Goal: Task Accomplishment & Management: Complete application form

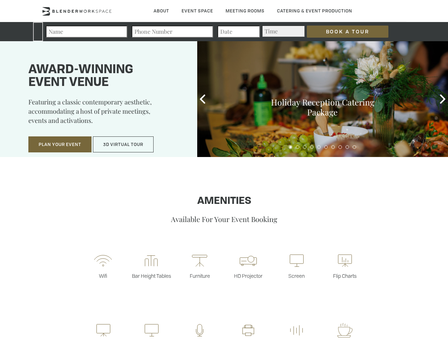
click at [342, 32] on input "Book a Tour" at bounding box center [348, 32] width 82 height 12
click at [60, 144] on button "Plan Your Event" at bounding box center [59, 144] width 63 height 16
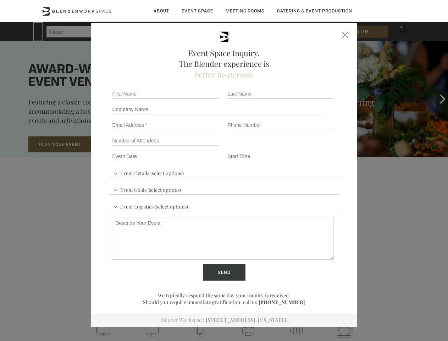
click at [124, 144] on input "Number of Attendees" at bounding box center [165, 141] width 107 height 10
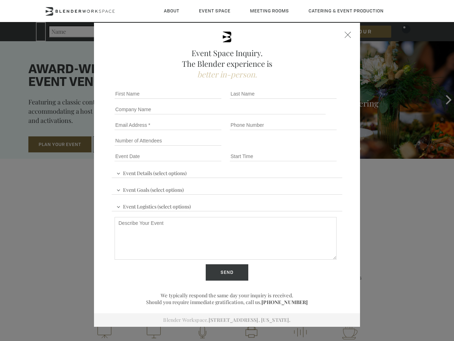
click at [203, 99] on div "First name *" at bounding box center [169, 94] width 115 height 16
click at [443, 99] on div "Event Space Inquiry. The Blender experience is better in-person. Event Details …" at bounding box center [227, 170] width 454 height 341
click at [291, 147] on fieldset "Number of Attendees Budget Range" at bounding box center [227, 141] width 231 height 16
click at [298, 147] on fieldset "Number of Attendees Budget Range" at bounding box center [227, 141] width 231 height 16
click at [305, 147] on fieldset "Number of Attendees Budget Range" at bounding box center [227, 141] width 231 height 16
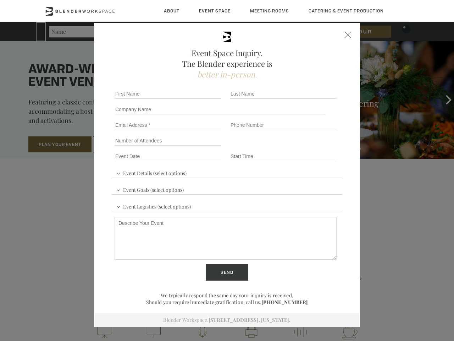
click at [312, 147] on fieldset "Number of Attendees Budget Range" at bounding box center [227, 141] width 231 height 16
click at [319, 147] on fieldset "Number of Attendees Budget Range" at bounding box center [227, 141] width 231 height 16
